Goal: Transaction & Acquisition: Obtain resource

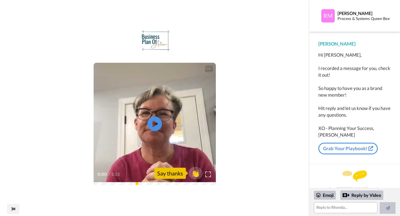
click at [150, 132] on icon "Play/Pause" at bounding box center [154, 124] width 15 height 26
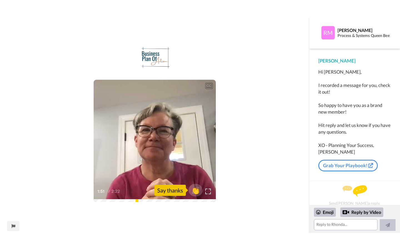
scroll to position [3, 0]
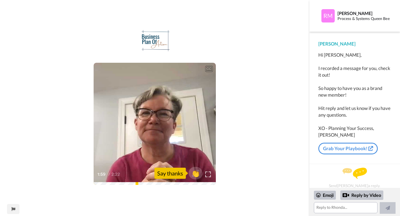
drag, startPoint x: 210, startPoint y: 175, endPoint x: 210, endPoint y: 209, distance: 33.6
click at [210, 175] on img at bounding box center [208, 175] width 6 height 6
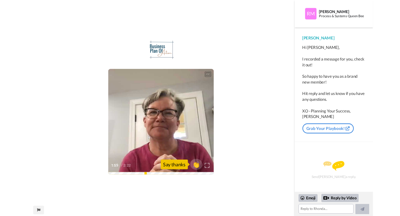
scroll to position [0, 0]
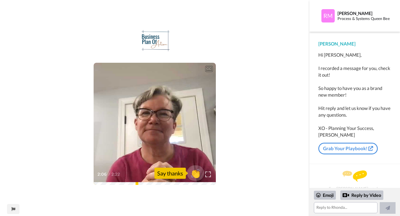
click at [198, 174] on span "👏" at bounding box center [195, 173] width 17 height 11
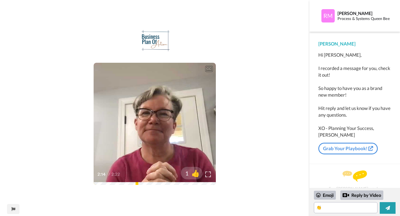
click at [116, 182] on div "2:14 / 2:22" at bounding box center [155, 177] width 122 height 12
drag, startPoint x: 204, startPoint y: 183, endPoint x: 135, endPoint y: 176, distance: 69.6
click at [136, 176] on div "CC Play/Pause 2:14 / 2:22 1 👍" at bounding box center [155, 124] width 122 height 122
click at [150, 123] on icon at bounding box center [154, 124] width 15 height 15
click at [351, 148] on link "Grab Your Playbook!" at bounding box center [347, 149] width 59 height 12
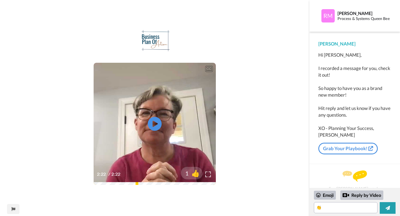
drag, startPoint x: 207, startPoint y: 183, endPoint x: 117, endPoint y: 175, distance: 89.8
click at [117, 175] on div "CC Play/Pause 2:22 / 2:22 1 👍" at bounding box center [155, 124] width 122 height 122
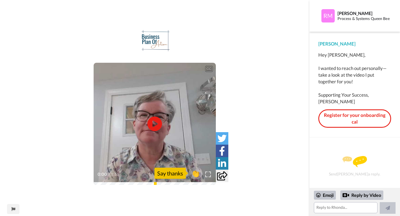
click at [150, 122] on icon at bounding box center [154, 124] width 15 height 15
click at [224, 165] on icon at bounding box center [222, 163] width 8 height 9
click at [222, 140] on icon at bounding box center [221, 138] width 9 height 9
click at [222, 153] on icon at bounding box center [222, 150] width 6 height 9
